Goal: Information Seeking & Learning: Learn about a topic

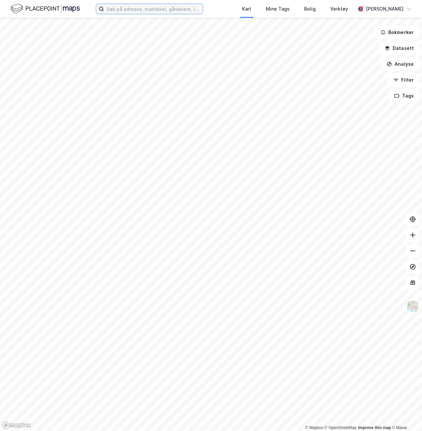
drag, startPoint x: 135, startPoint y: 12, endPoint x: 140, endPoint y: 13, distance: 4.3
click at [135, 12] on input at bounding box center [153, 9] width 99 height 10
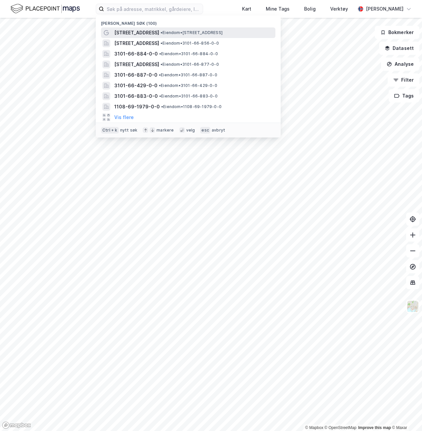
click at [175, 33] on span "• Eiendom • [STREET_ADDRESS]" at bounding box center [191, 32] width 62 height 5
